Goal: Task Accomplishment & Management: Use online tool/utility

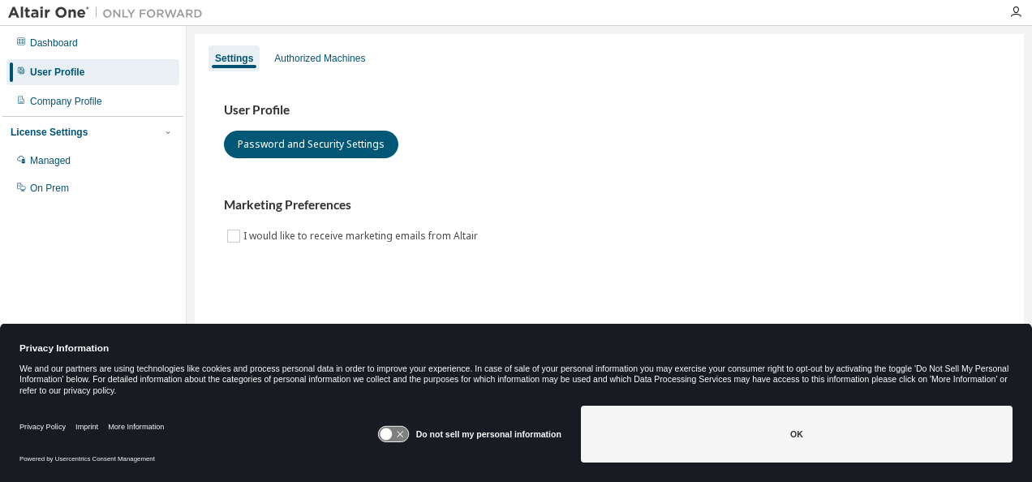
click at [784, 458] on button "OK" at bounding box center [797, 434] width 432 height 57
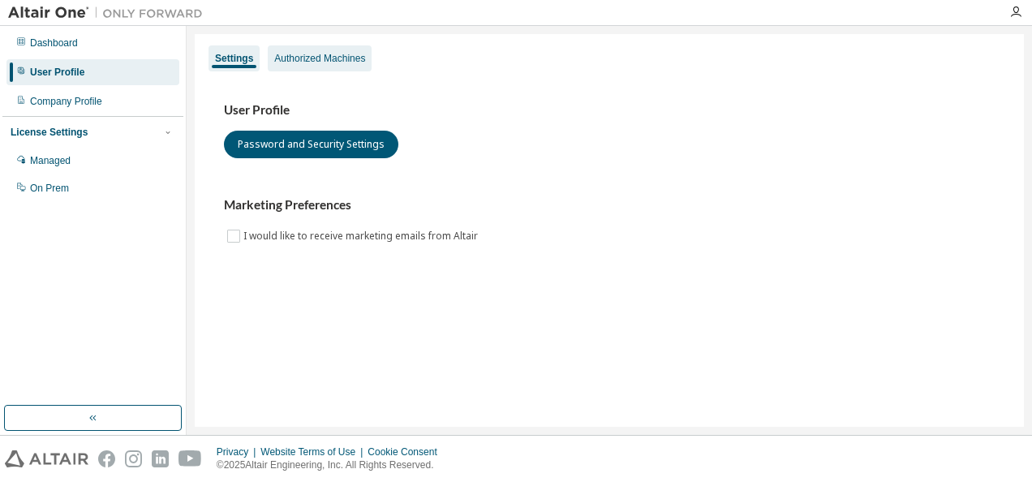
click at [341, 67] on div "Authorized Machines" at bounding box center [320, 58] width 104 height 26
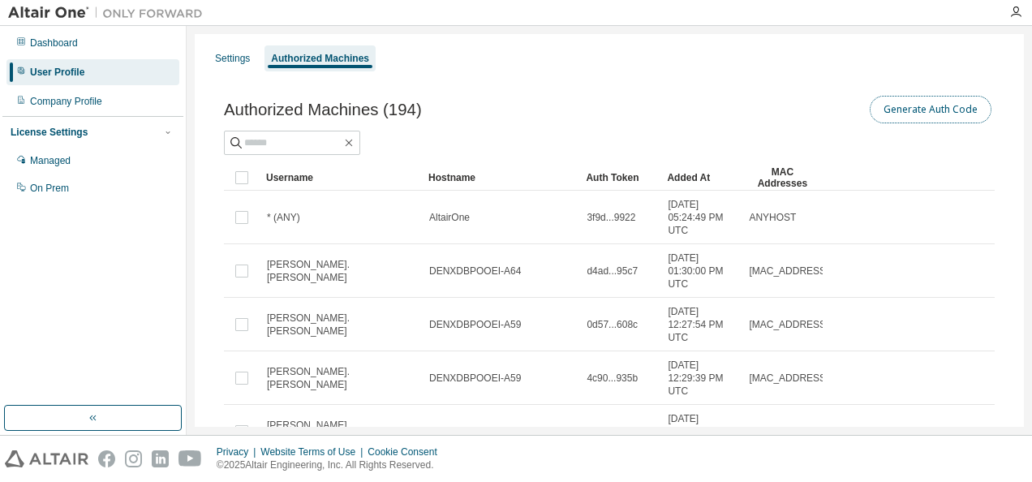
click at [922, 116] on button "Generate Auth Code" at bounding box center [931, 110] width 122 height 28
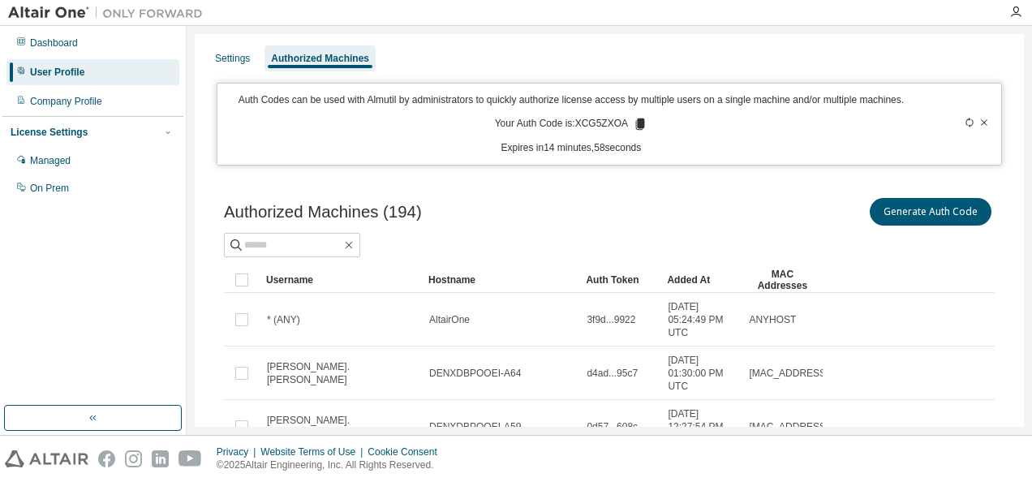
click at [592, 126] on p "Your Auth Code is: XCG5ZXOA" at bounding box center [571, 124] width 153 height 15
click at [636, 125] on icon at bounding box center [640, 123] width 9 height 11
click at [636, 123] on icon at bounding box center [640, 123] width 9 height 11
